Goal: Information Seeking & Learning: Learn about a topic

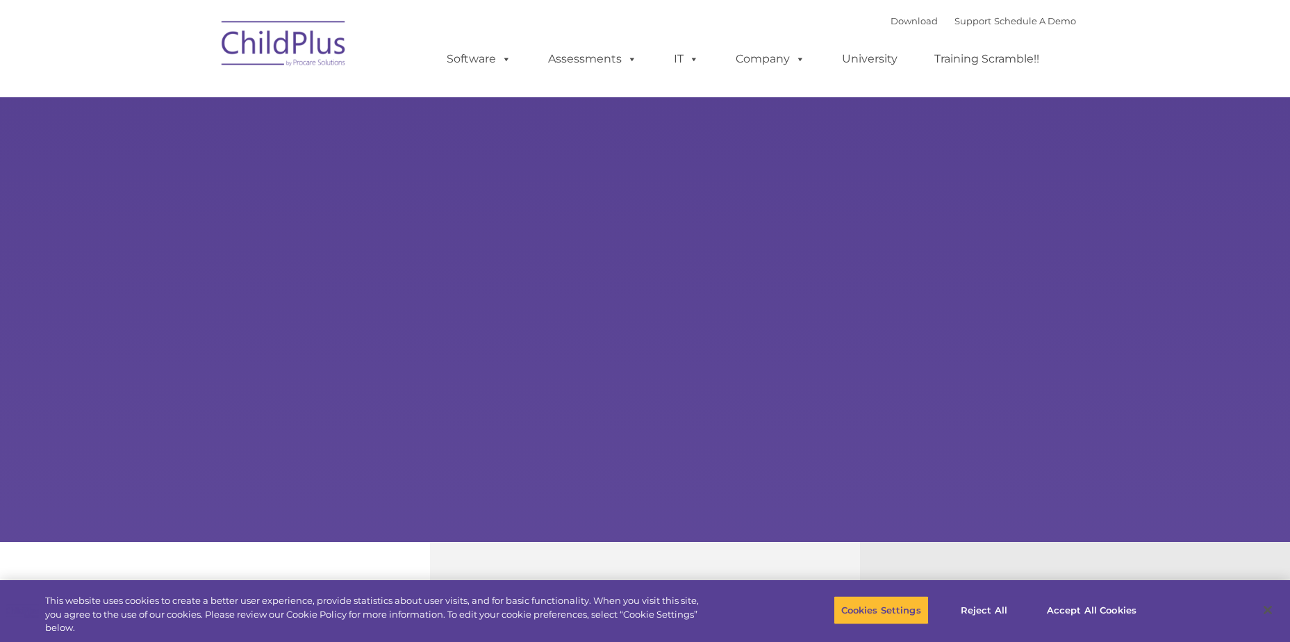
select select "MEDIUM"
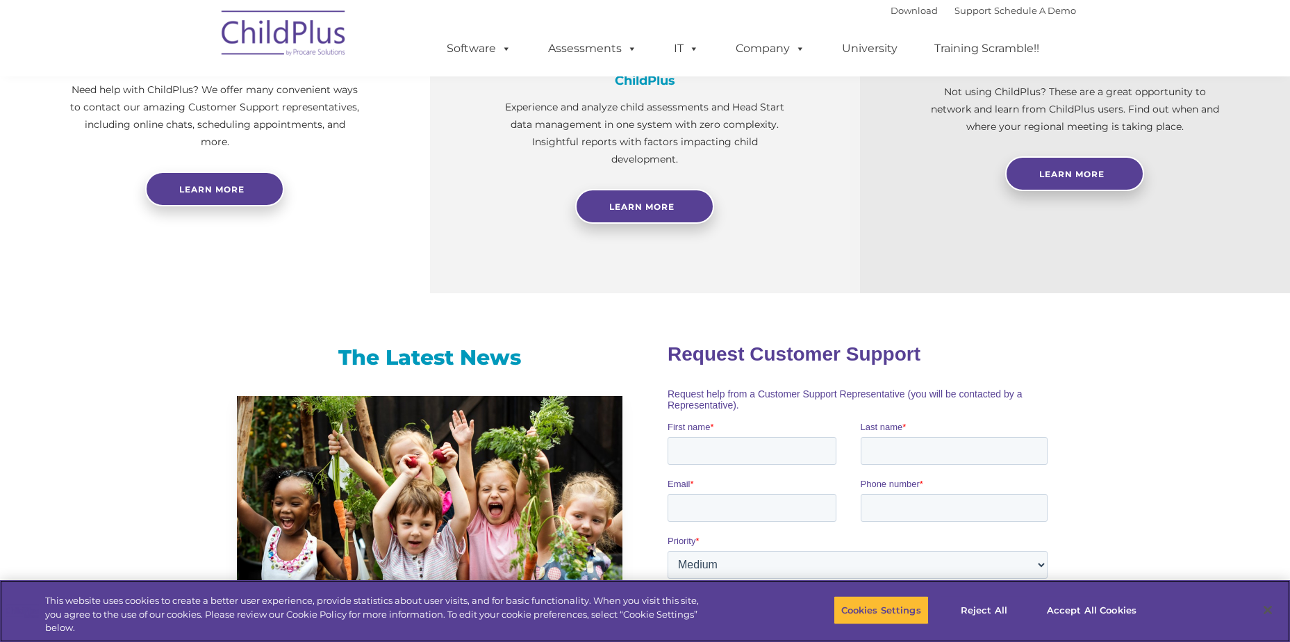
scroll to position [611, 0]
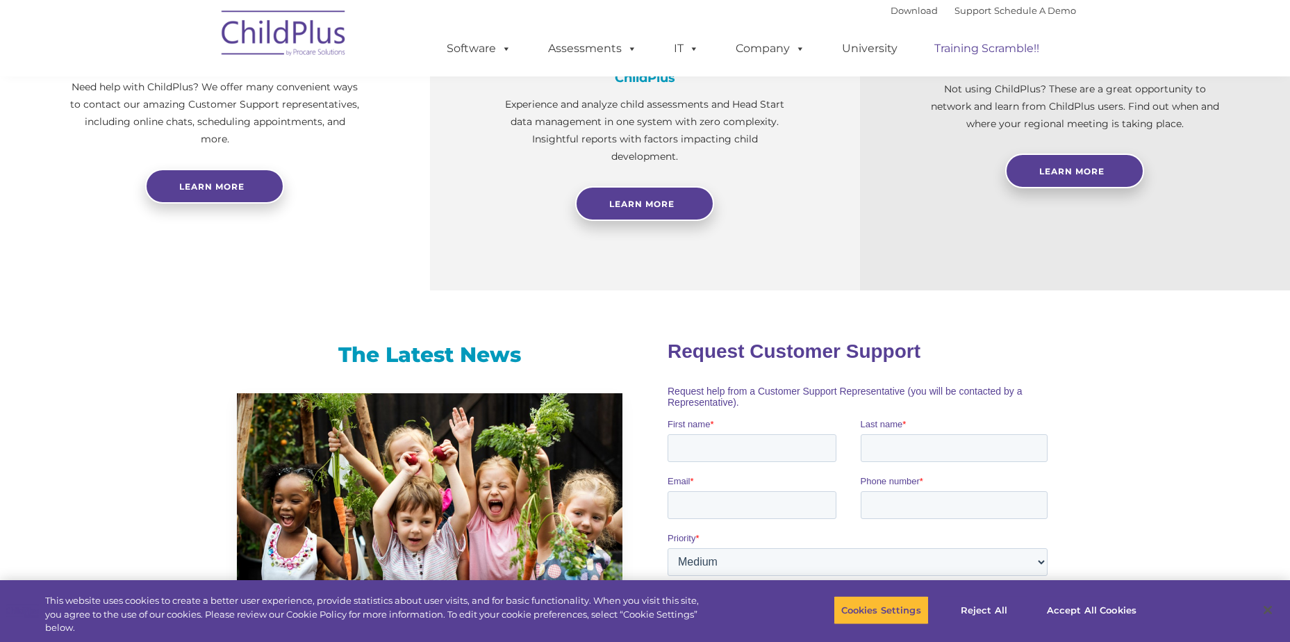
click at [992, 50] on link "Training Scramble!!" at bounding box center [986, 49] width 133 height 28
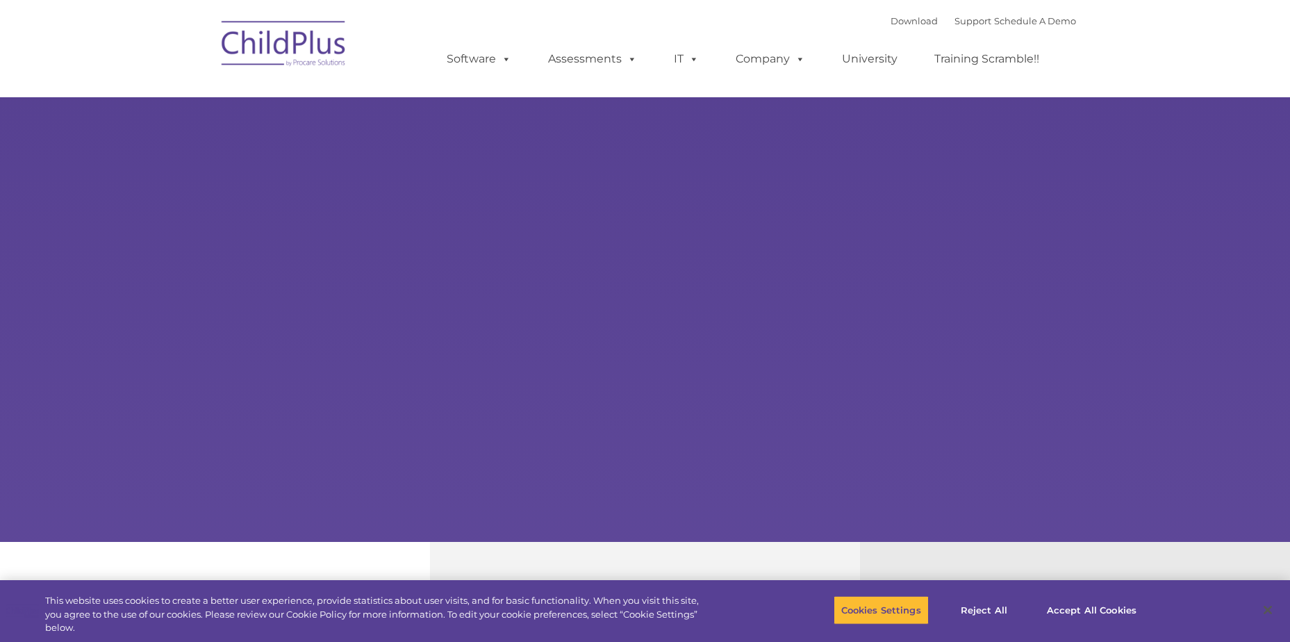
select select "MEDIUM"
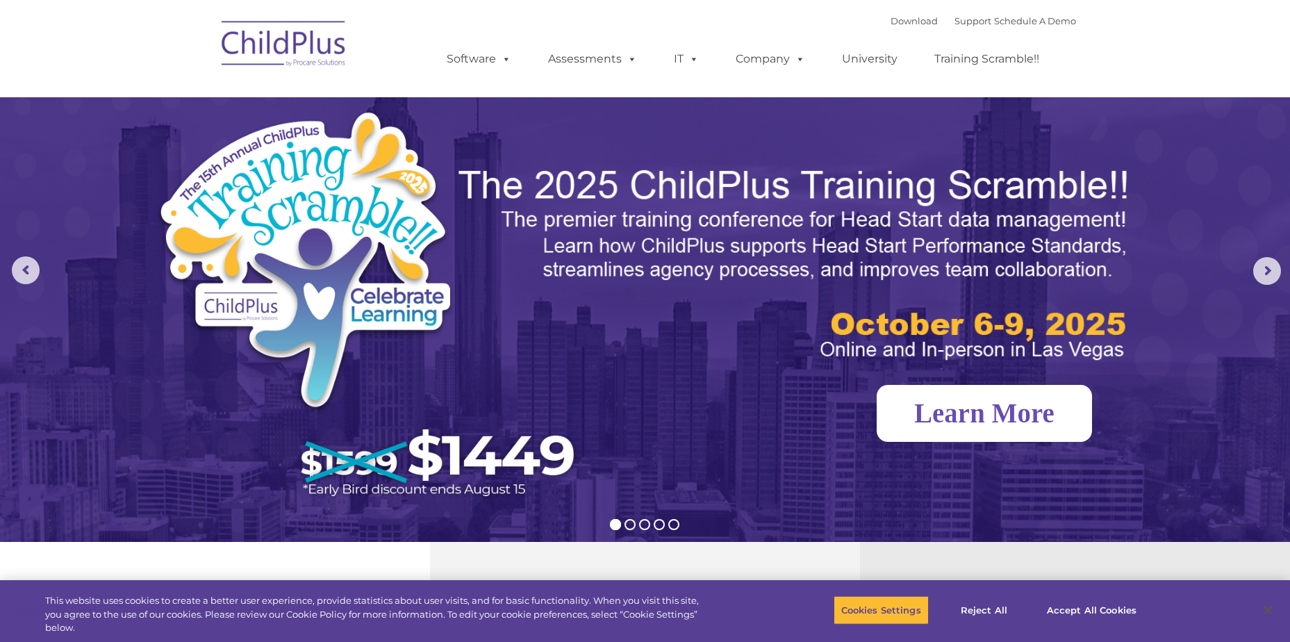
click at [990, 426] on link "Learn More" at bounding box center [984, 413] width 215 height 57
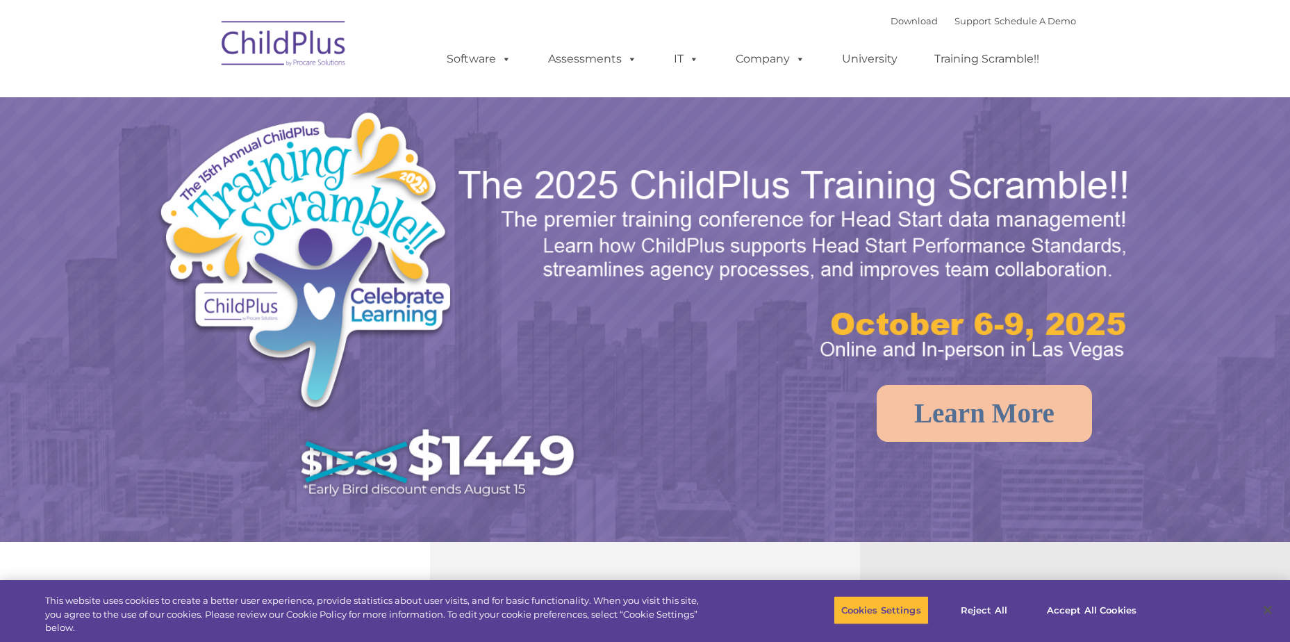
select select "MEDIUM"
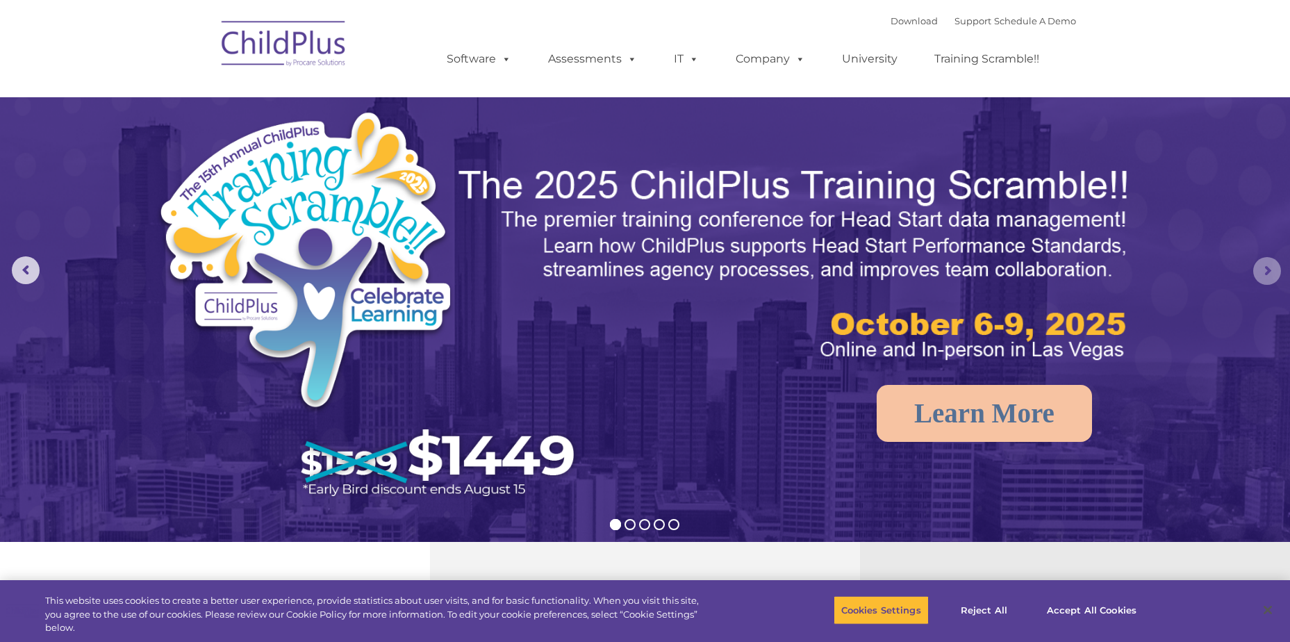
click at [1269, 270] on rs-arrow at bounding box center [1267, 271] width 28 height 28
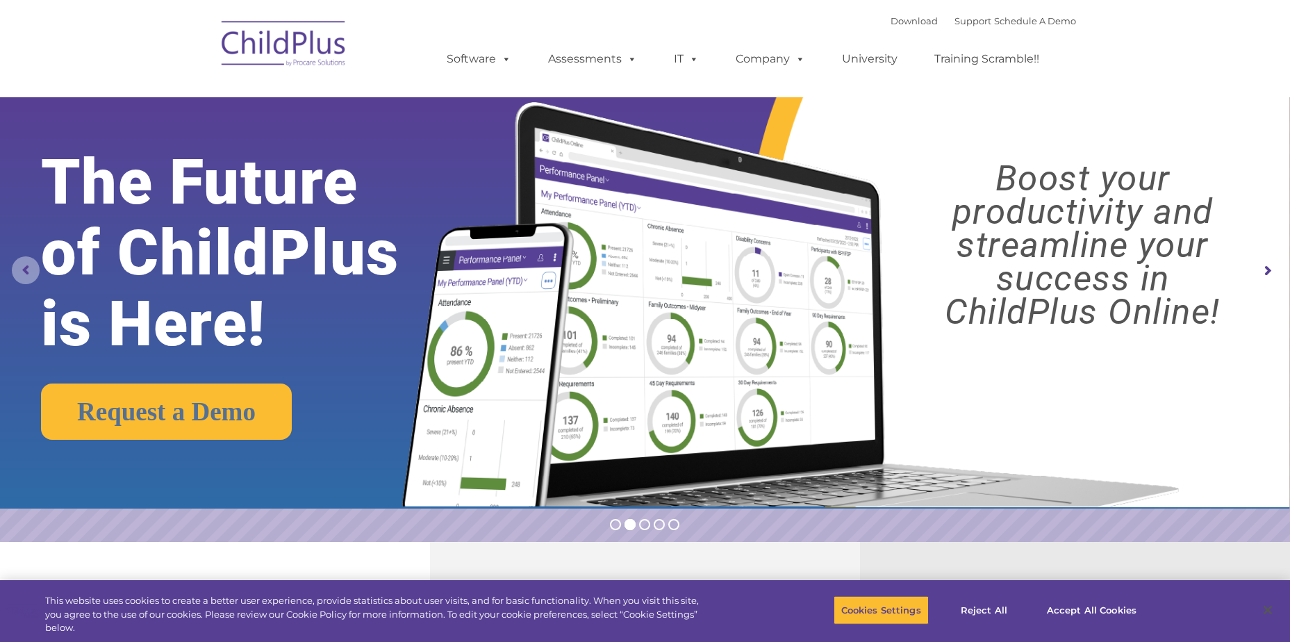
click at [27, 267] on rs-arrow at bounding box center [26, 270] width 28 height 28
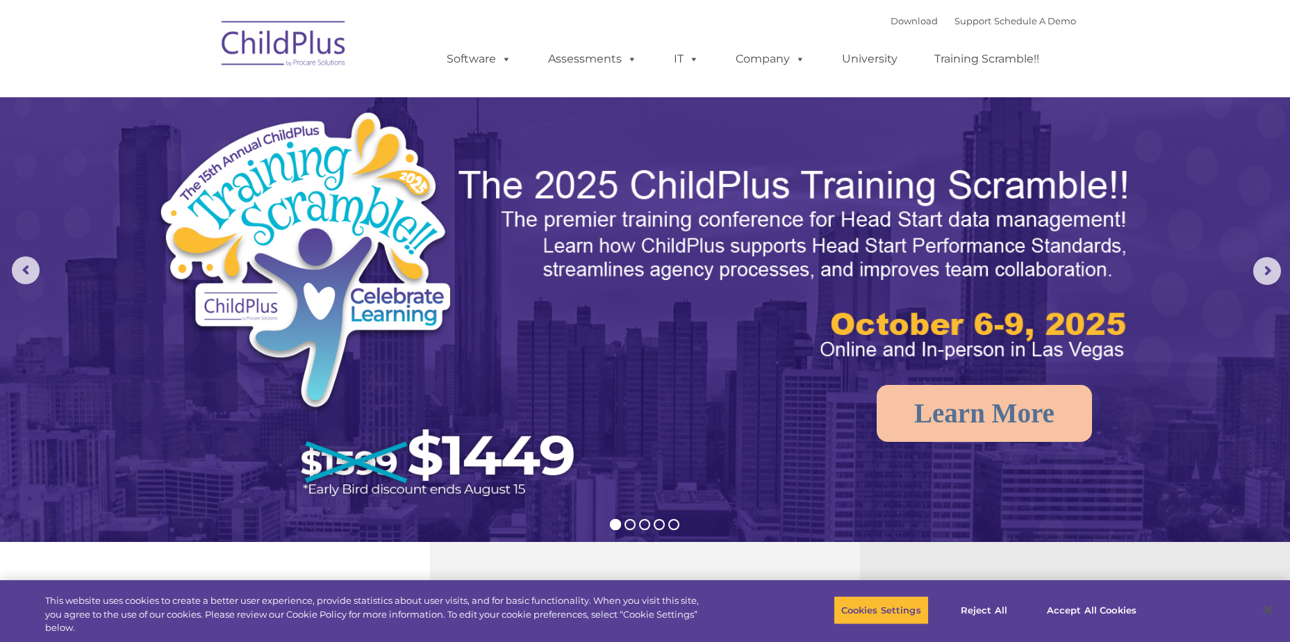
click at [524, 386] on img at bounding box center [372, 310] width 433 height 401
click at [564, 286] on img at bounding box center [795, 264] width 679 height 203
click at [352, 276] on img at bounding box center [372, 310] width 433 height 401
click at [697, 167] on img at bounding box center [795, 264] width 679 height 203
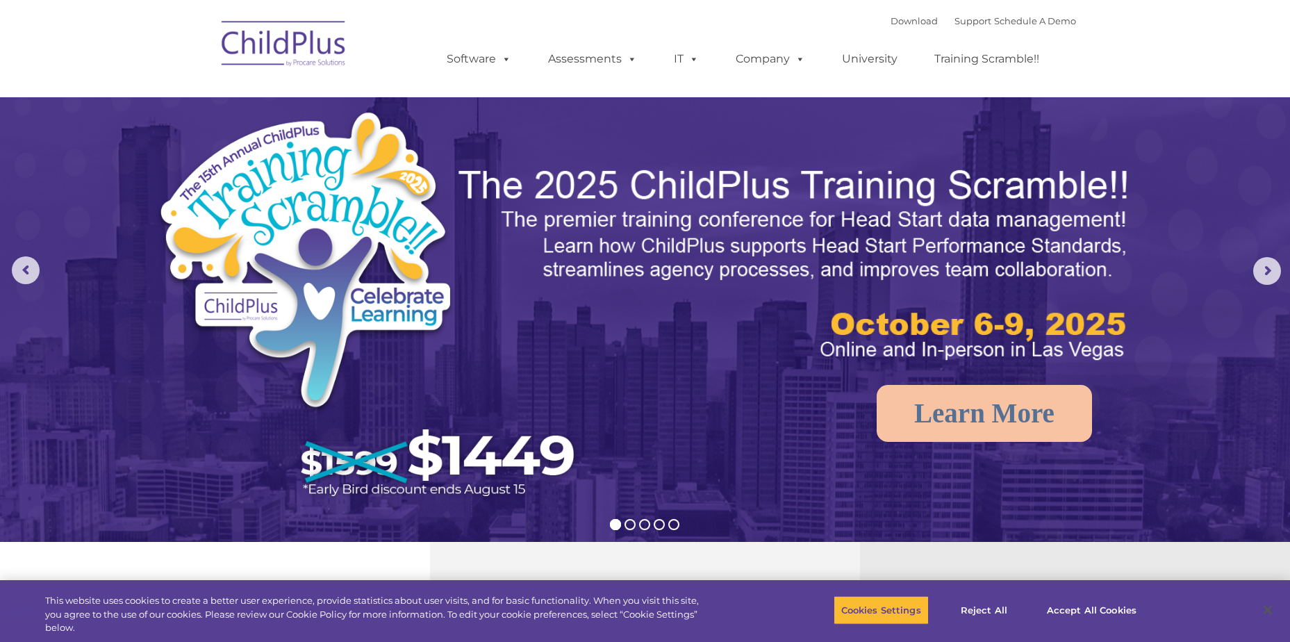
click at [697, 167] on img at bounding box center [795, 264] width 679 height 203
